Goal: Find specific page/section: Find specific page/section

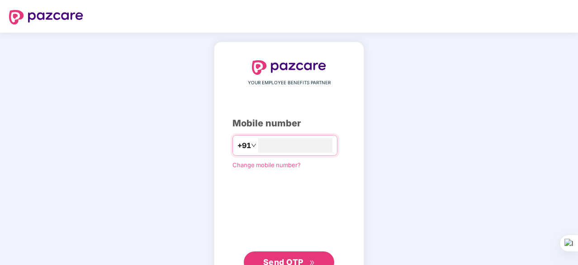
type input "**********"
click at [281, 257] on span "Send OTP" at bounding box center [283, 261] width 40 height 10
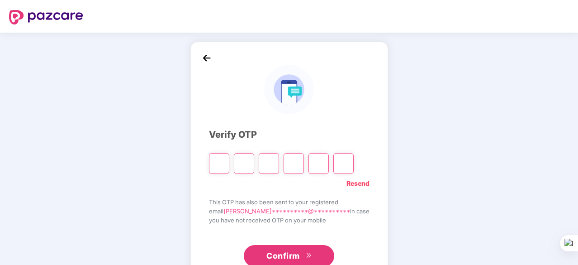
paste input "*"
type input "*"
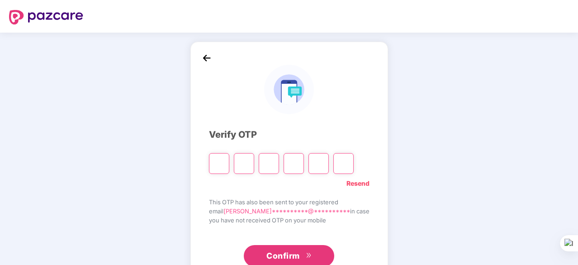
type input "*"
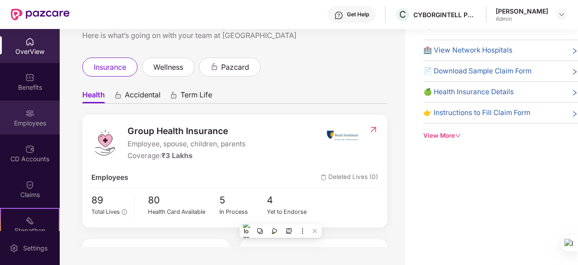
click at [27, 119] on div "Employees" at bounding box center [30, 123] width 60 height 9
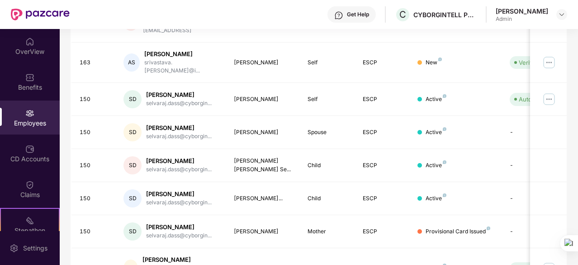
scroll to position [289, 0]
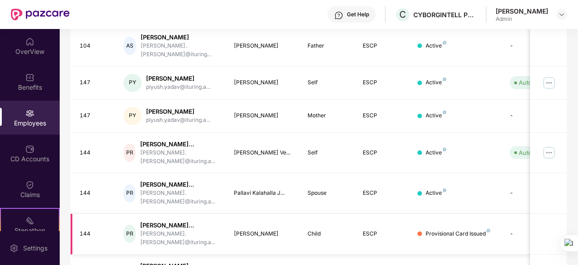
scroll to position [320, 0]
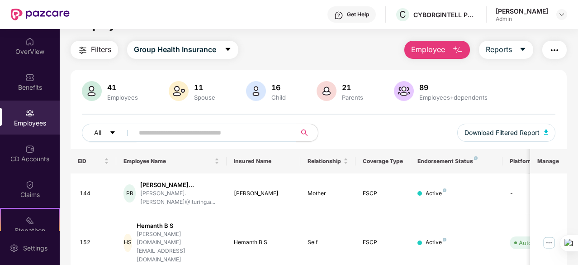
scroll to position [0, 0]
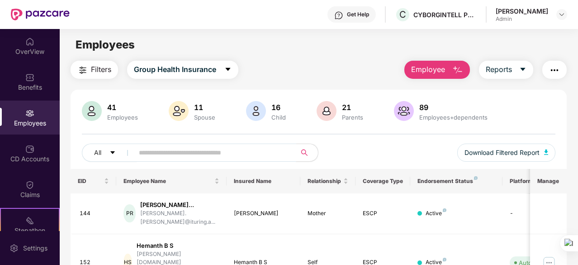
click at [266, 153] on input "text" at bounding box center [211, 153] width 145 height 14
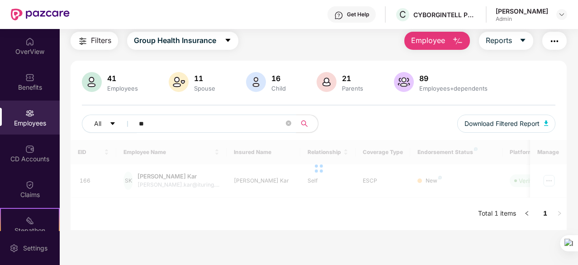
scroll to position [29, 0]
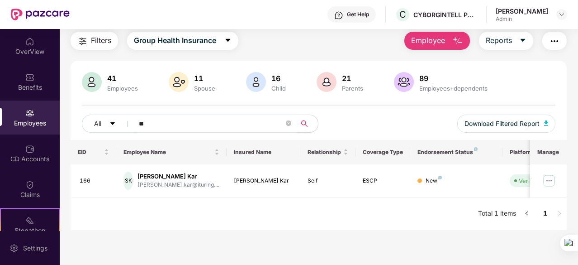
type input "*"
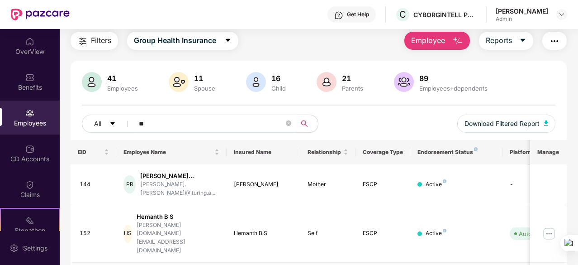
scroll to position [61, 0]
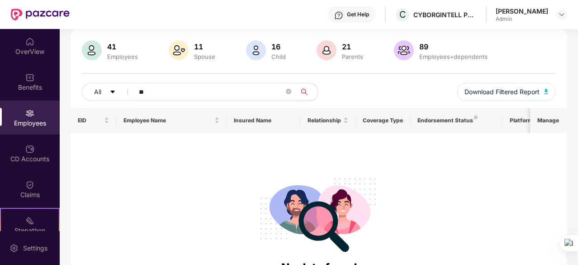
type input "*"
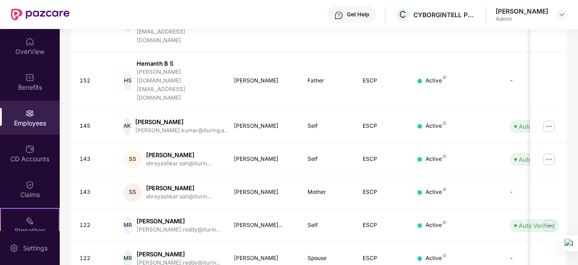
scroll to position [297, 0]
click at [33, 119] on div "Employees" at bounding box center [30, 123] width 60 height 9
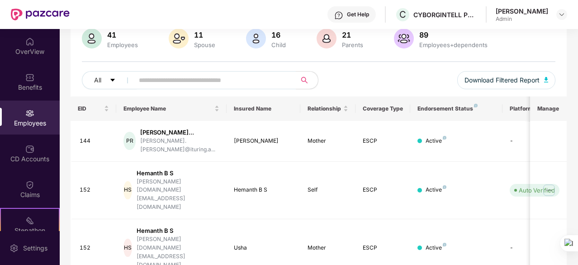
scroll to position [70, 0]
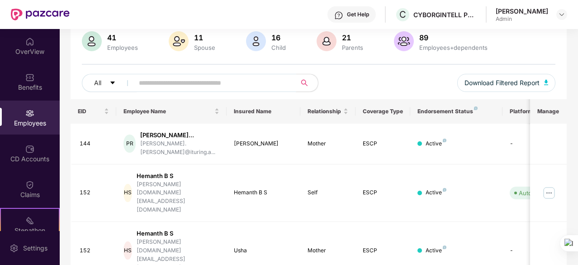
click at [250, 84] on input "text" at bounding box center [211, 83] width 145 height 14
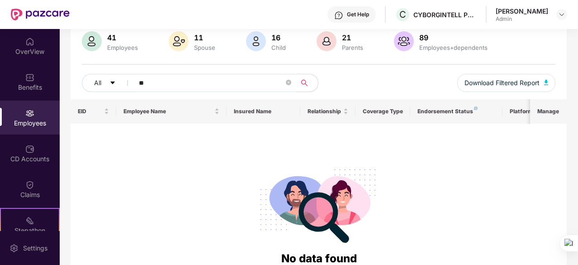
type input "*"
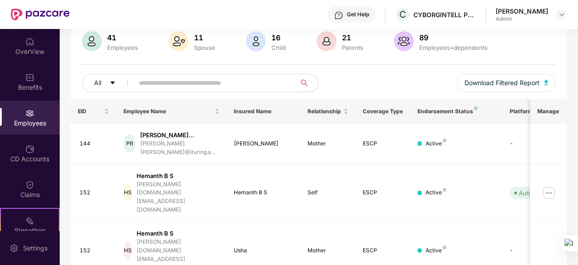
click at [108, 45] on div "Employees" at bounding box center [122, 47] width 34 height 7
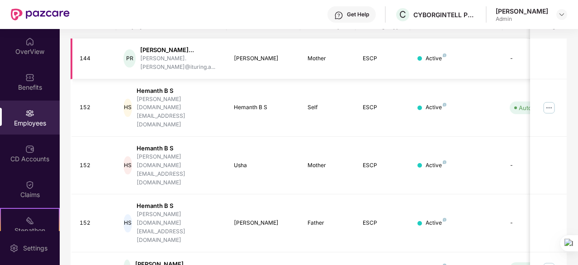
scroll to position [297, 0]
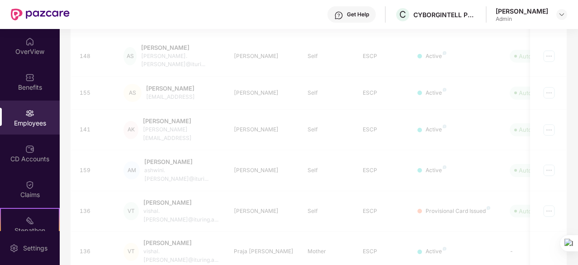
scroll to position [289, 0]
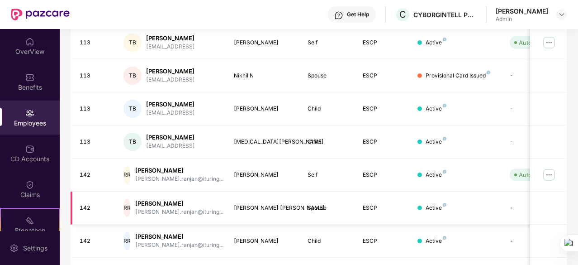
scroll to position [256, 0]
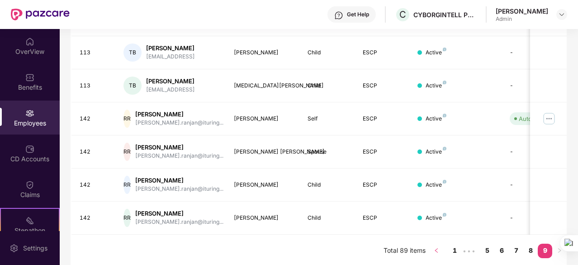
click at [439, 249] on icon "left" at bounding box center [436, 250] width 5 height 5
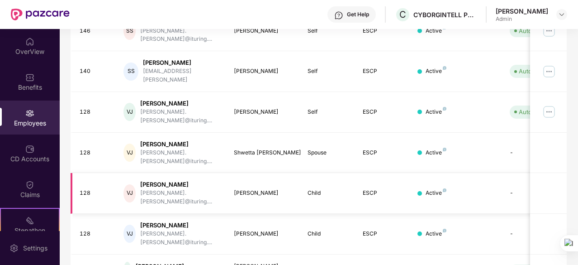
scroll to position [0, 0]
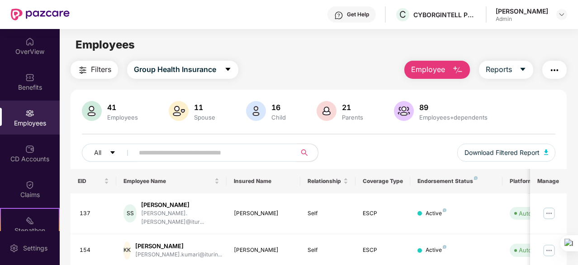
click at [174, 152] on input "text" at bounding box center [211, 153] width 145 height 14
click at [174, 152] on input "**" at bounding box center [211, 153] width 145 height 14
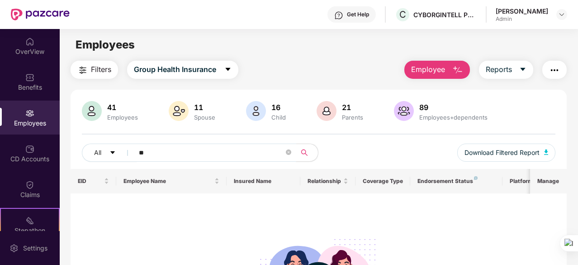
type input "*"
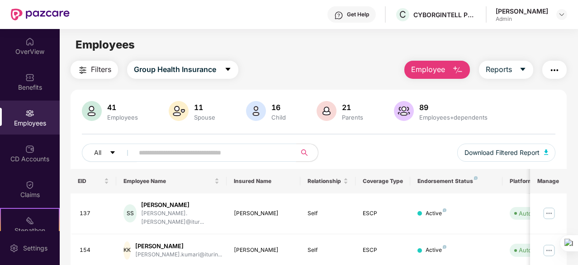
click at [222, 152] on input "text" at bounding box center [211, 153] width 145 height 14
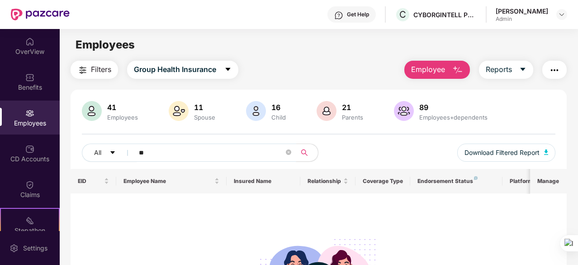
type input "*"
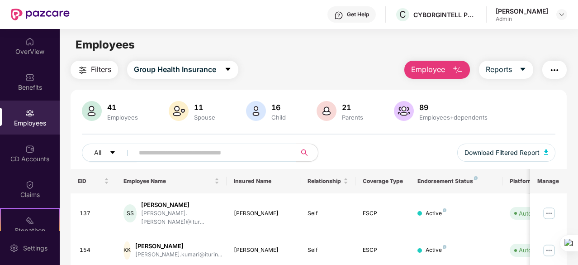
click at [23, 120] on div "Employees" at bounding box center [30, 123] width 60 height 9
click at [434, 110] on div "89" at bounding box center [454, 107] width 72 height 9
click at [36, 47] on div "OverView" at bounding box center [30, 51] width 60 height 9
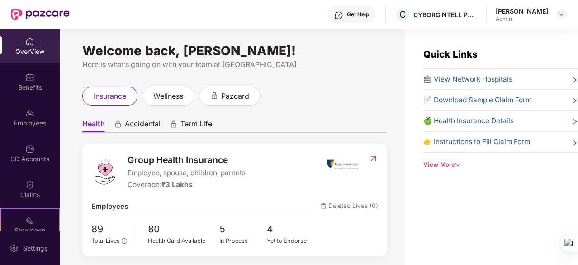
click at [365, 14] on div "Get Help" at bounding box center [358, 14] width 22 height 7
click at [474, 33] on div "Quick Links 🏥 View Network Hospitals 📄 Download Sample Claim Form 🍏 Health Insu…" at bounding box center [491, 161] width 173 height 265
